Goal: Task Accomplishment & Management: Use online tool/utility

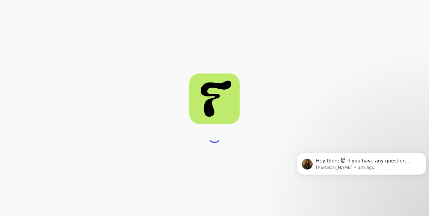
click at [136, 148] on div at bounding box center [214, 108] width 429 height 216
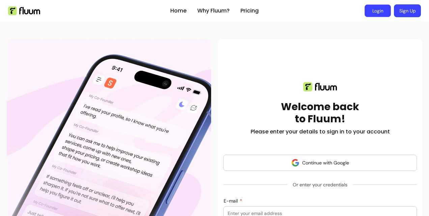
click at [378, 9] on link "Login" at bounding box center [377, 11] width 26 height 12
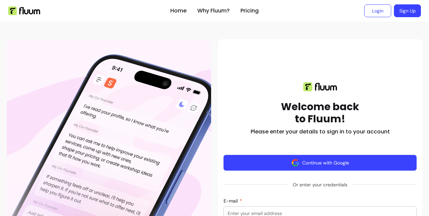
click at [333, 161] on button "Continue with Google" at bounding box center [319, 163] width 193 height 16
